Goal: Find contact information: Find contact information

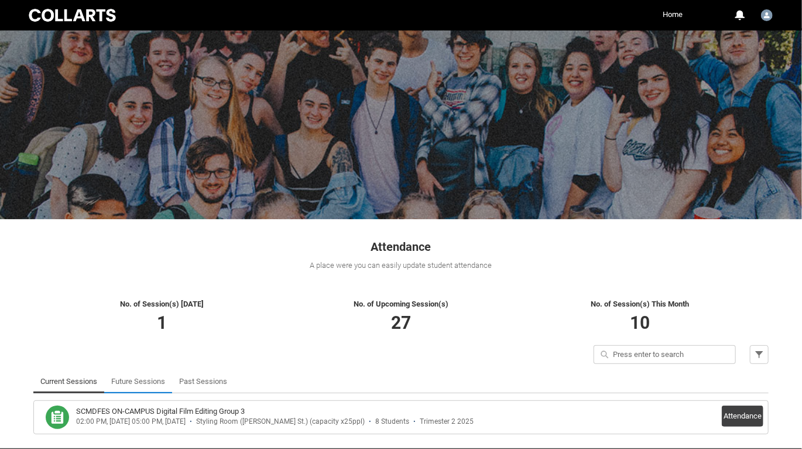
click at [144, 378] on link "Future Sessions" at bounding box center [138, 381] width 54 height 23
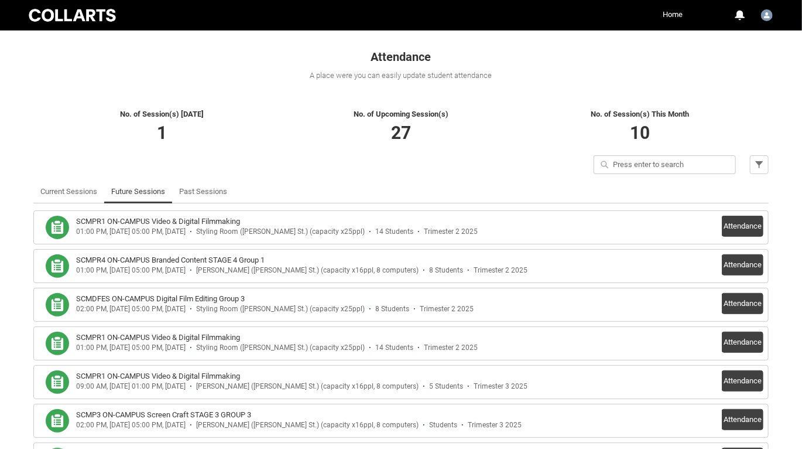
scroll to position [189, 0]
click at [744, 228] on button "Attendance" at bounding box center [743, 226] width 42 height 21
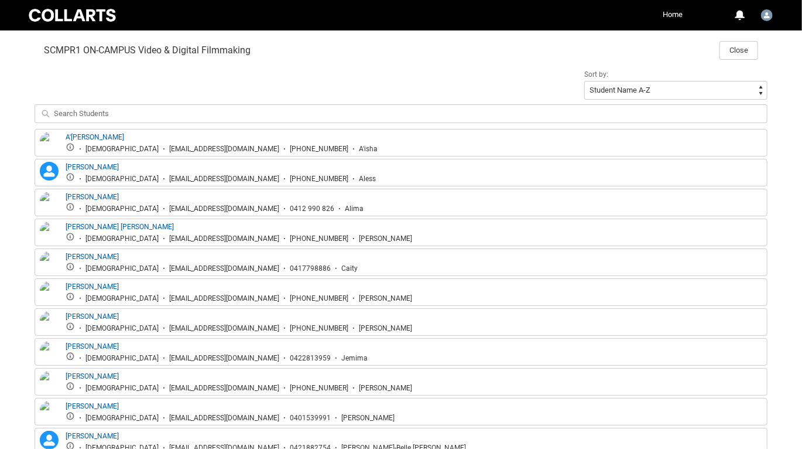
scroll to position [381, 0]
drag, startPoint x: 119, startPoint y: 146, endPoint x: 237, endPoint y: 146, distance: 118.3
click at [237, 146] on div "[EMAIL_ADDRESS][DOMAIN_NAME]" at bounding box center [224, 148] width 110 height 9
copy div "[EMAIL_ADDRESS][DOMAIN_NAME]"
drag, startPoint x: 111, startPoint y: 178, endPoint x: 230, endPoint y: 180, distance: 118.3
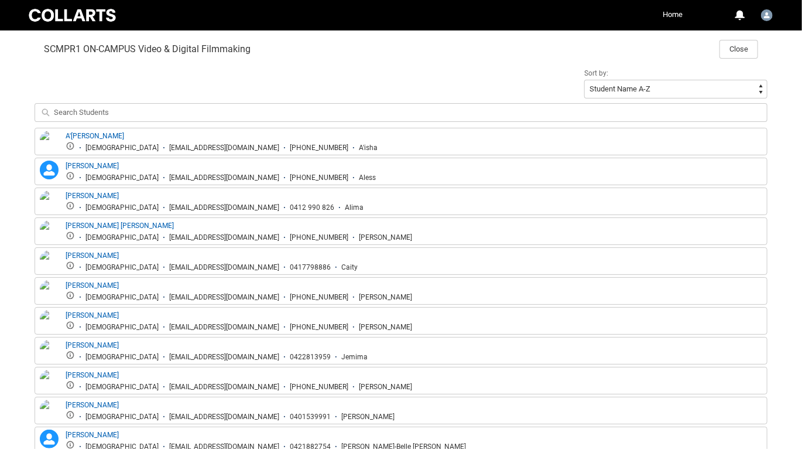
click at [230, 180] on div "[EMAIL_ADDRESS][DOMAIN_NAME]" at bounding box center [224, 177] width 110 height 9
copy div "[EMAIL_ADDRESS][DOMAIN_NAME]"
drag, startPoint x: 118, startPoint y: 208, endPoint x: 233, endPoint y: 209, distance: 114.8
click at [233, 209] on div "[EMAIL_ADDRESS][DOMAIN_NAME]" at bounding box center [224, 207] width 110 height 9
copy div "[EMAIL_ADDRESS][DOMAIN_NAME]"
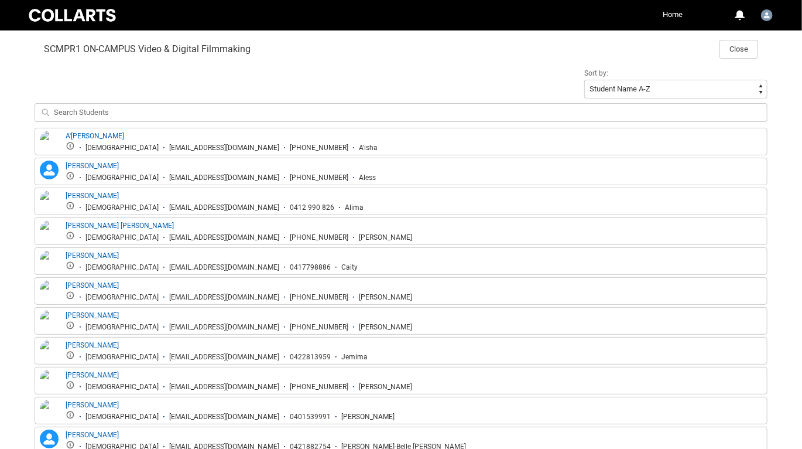
drag, startPoint x: 120, startPoint y: 237, endPoint x: 237, endPoint y: 238, distance: 117.2
click at [237, 238] on div "[EMAIL_ADDRESS][DOMAIN_NAME]" at bounding box center [224, 237] width 110 height 9
copy div "[EMAIL_ADDRESS][DOMAIN_NAME]"
drag, startPoint x: 119, startPoint y: 264, endPoint x: 232, endPoint y: 268, distance: 113.1
click at [232, 268] on div "[EMAIL_ADDRESS][DOMAIN_NAME]" at bounding box center [224, 267] width 110 height 9
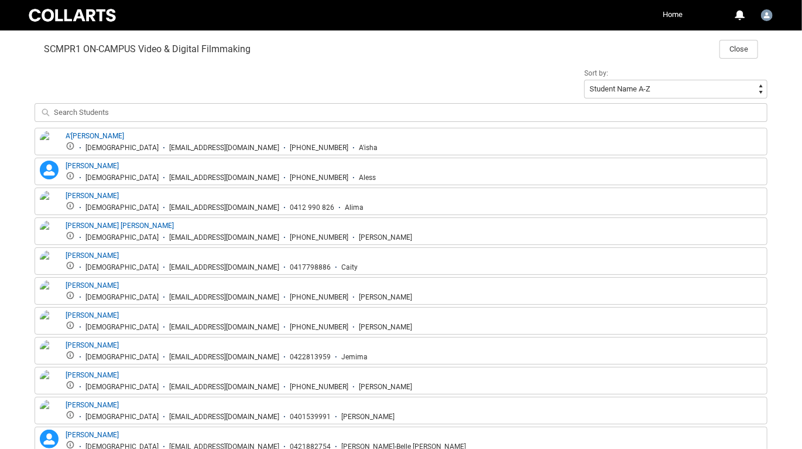
copy div "[EMAIL_ADDRESS][DOMAIN_NAME]"
drag, startPoint x: 111, startPoint y: 295, endPoint x: 224, endPoint y: 301, distance: 112.6
click at [224, 301] on div "[PERSON_NAME] [DEMOGRAPHIC_DATA] [EMAIL_ADDRESS][DOMAIN_NAME] [PHONE_NUMBER] [P…" at bounding box center [401, 291] width 733 height 28
copy div "[EMAIL_ADDRESS][DOMAIN_NAME]"
drag, startPoint x: 111, startPoint y: 325, endPoint x: 226, endPoint y: 330, distance: 114.9
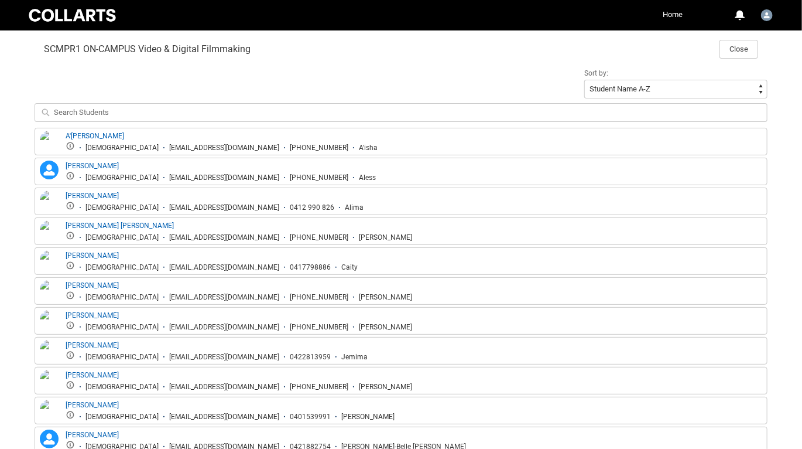
click at [226, 330] on div "[PERSON_NAME] [DEMOGRAPHIC_DATA] [EMAIL_ADDRESS][DOMAIN_NAME] [PHONE_NUMBER] [P…" at bounding box center [401, 321] width 733 height 28
copy div "[EMAIL_ADDRESS][DOMAIN_NAME]"
drag, startPoint x: 119, startPoint y: 355, endPoint x: 236, endPoint y: 356, distance: 117.1
click at [236, 356] on div "[EMAIL_ADDRESS][DOMAIN_NAME]" at bounding box center [224, 357] width 110 height 9
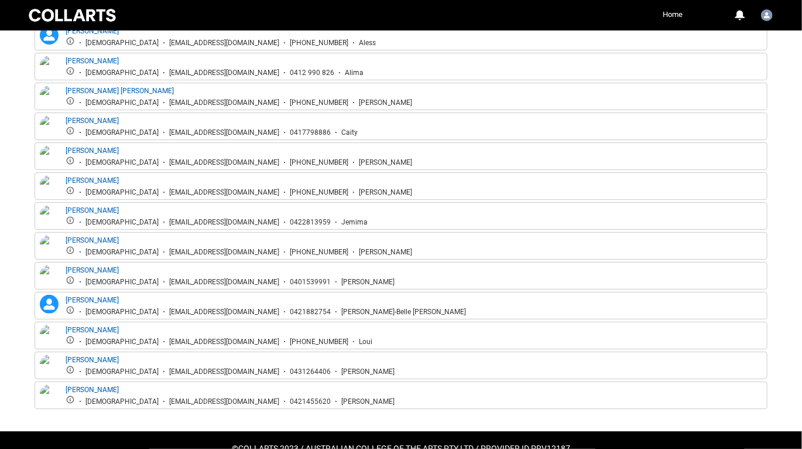
scroll to position [520, 0]
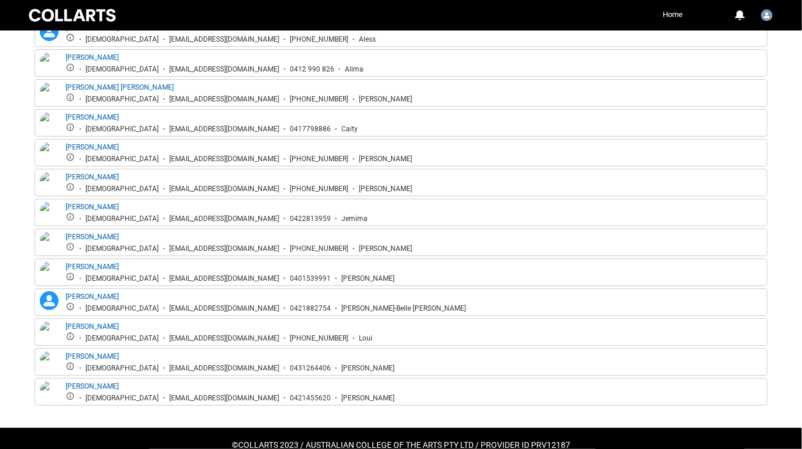
drag, startPoint x: 119, startPoint y: 245, endPoint x: 234, endPoint y: 247, distance: 114.8
click at [234, 247] on div "[EMAIL_ADDRESS][DOMAIN_NAME]" at bounding box center [224, 248] width 110 height 9
copy div "[EMAIL_ADDRESS][DOMAIN_NAME]"
drag, startPoint x: 118, startPoint y: 276, endPoint x: 233, endPoint y: 272, distance: 114.9
click at [233, 272] on ul "[DEMOGRAPHIC_DATA] [EMAIL_ADDRESS][DOMAIN_NAME] 0401539991 [PERSON_NAME]" at bounding box center [230, 277] width 329 height 11
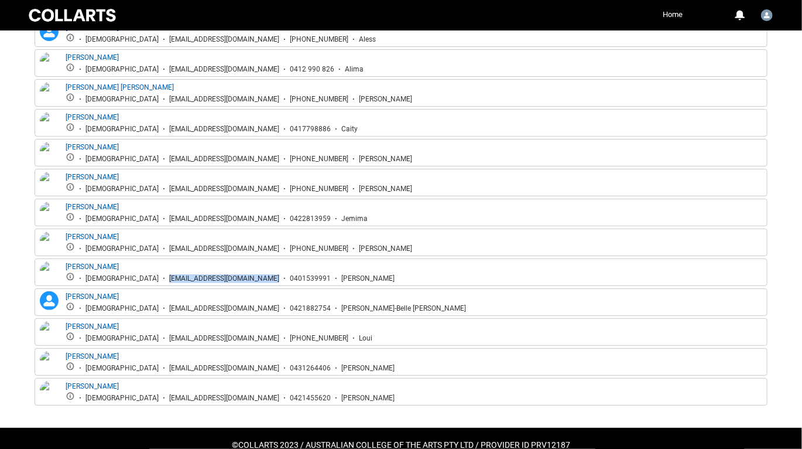
copy div "[EMAIL_ADDRESS][DOMAIN_NAME]"
drag, startPoint x: 118, startPoint y: 305, endPoint x: 233, endPoint y: 305, distance: 114.2
click at [233, 305] on div "[EMAIL_ADDRESS][DOMAIN_NAME]" at bounding box center [224, 308] width 110 height 9
copy div "[EMAIL_ADDRESS][DOMAIN_NAME]"
drag, startPoint x: 119, startPoint y: 336, endPoint x: 233, endPoint y: 334, distance: 114.2
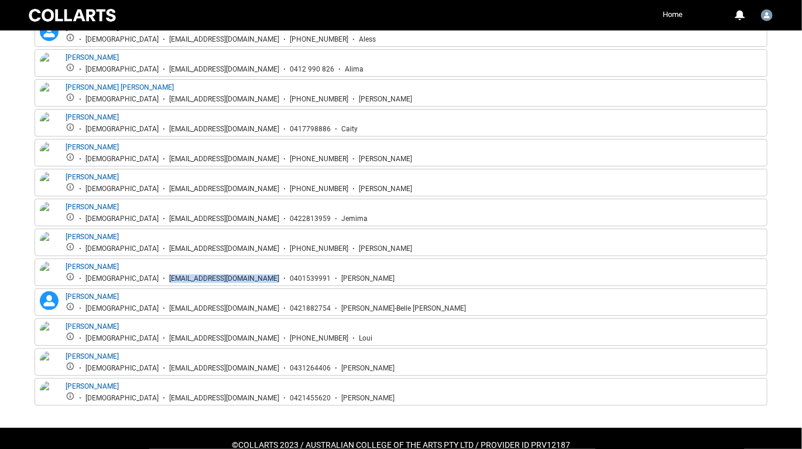
click at [233, 334] on div "[EMAIL_ADDRESS][DOMAIN_NAME]" at bounding box center [224, 338] width 110 height 9
drag, startPoint x: 120, startPoint y: 364, endPoint x: 241, endPoint y: 360, distance: 120.8
click at [241, 361] on ul "[DEMOGRAPHIC_DATA] [EMAIL_ADDRESS][DOMAIN_NAME] 0431264406 [PERSON_NAME]" at bounding box center [230, 366] width 329 height 11
